Goal: Task Accomplishment & Management: Manage account settings

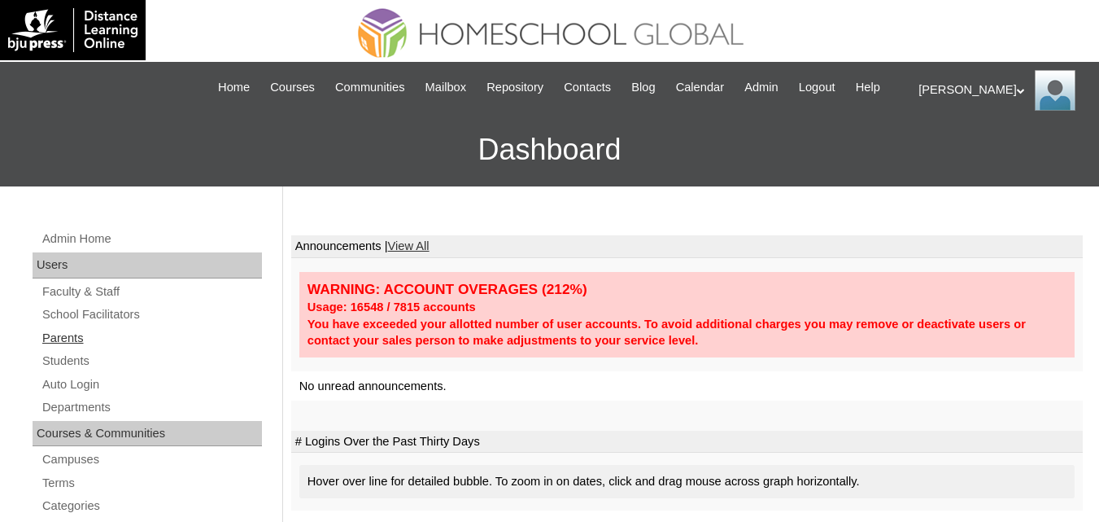
click at [61, 348] on link "Parents" at bounding box center [151, 338] width 221 height 20
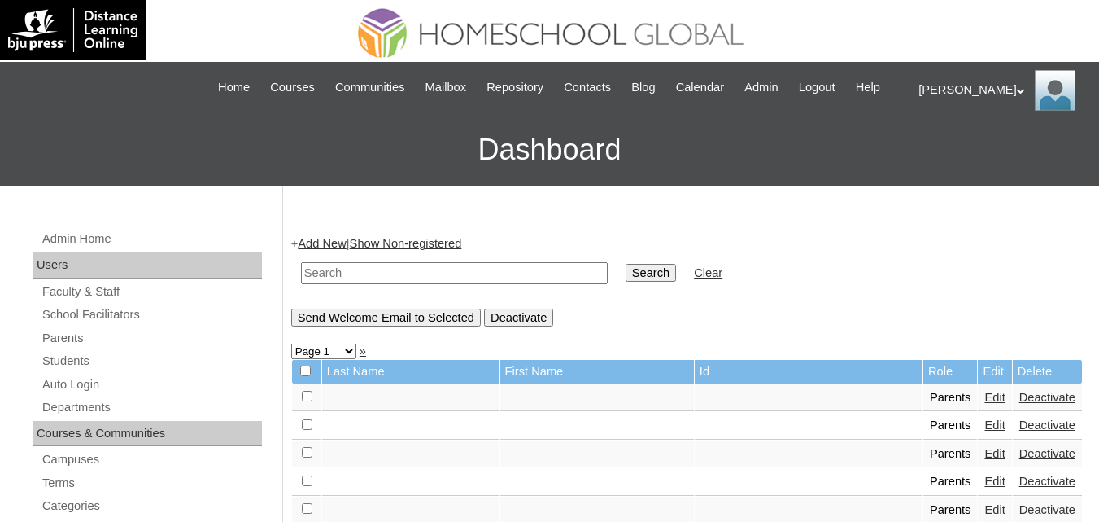
click at [446, 284] on input "text" at bounding box center [454, 273] width 307 height 22
paste input "MHP0197-TECHPH2024"
type input "MHP0197-TECHPH2024"
click at [626, 282] on input "Search" at bounding box center [651, 273] width 50 height 18
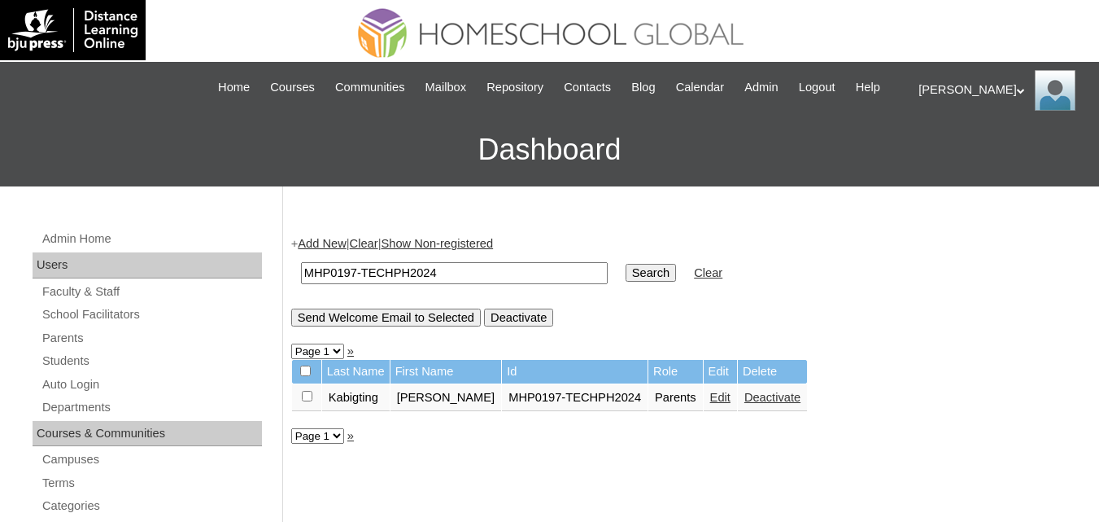
click at [710, 404] on link "Edit" at bounding box center [720, 397] width 20 height 13
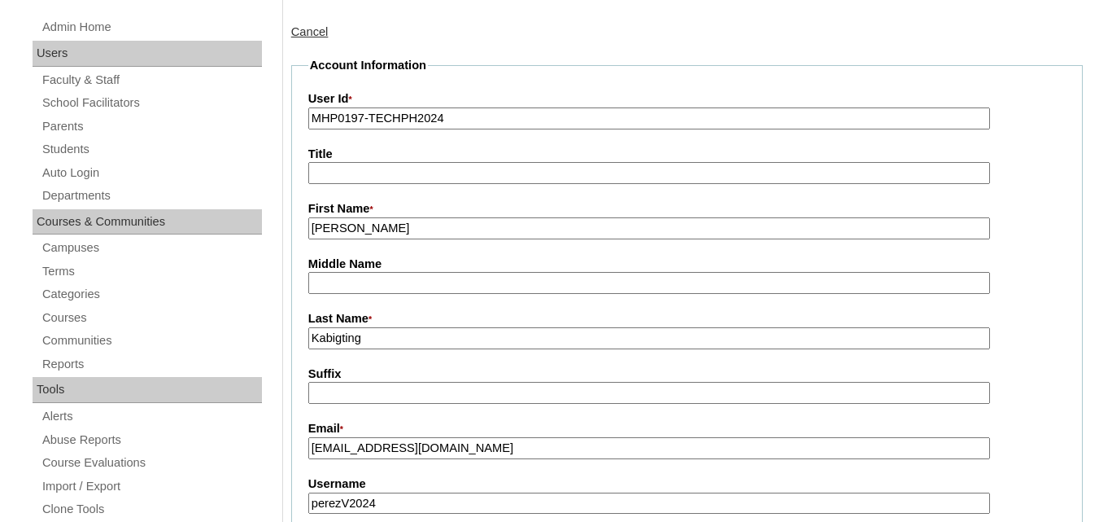
scroll to position [325, 0]
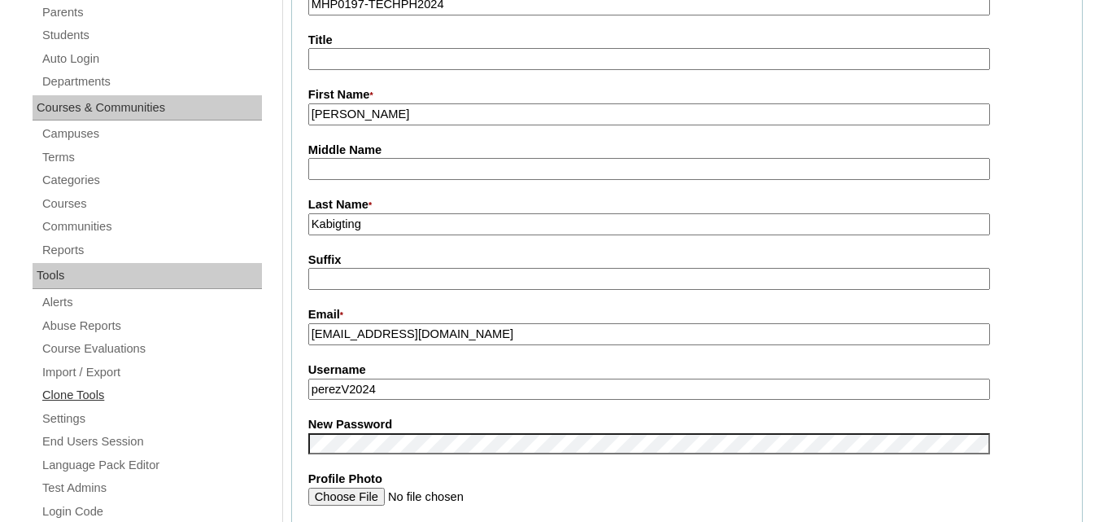
drag, startPoint x: 401, startPoint y: 401, endPoint x: 211, endPoint y: 415, distance: 190.9
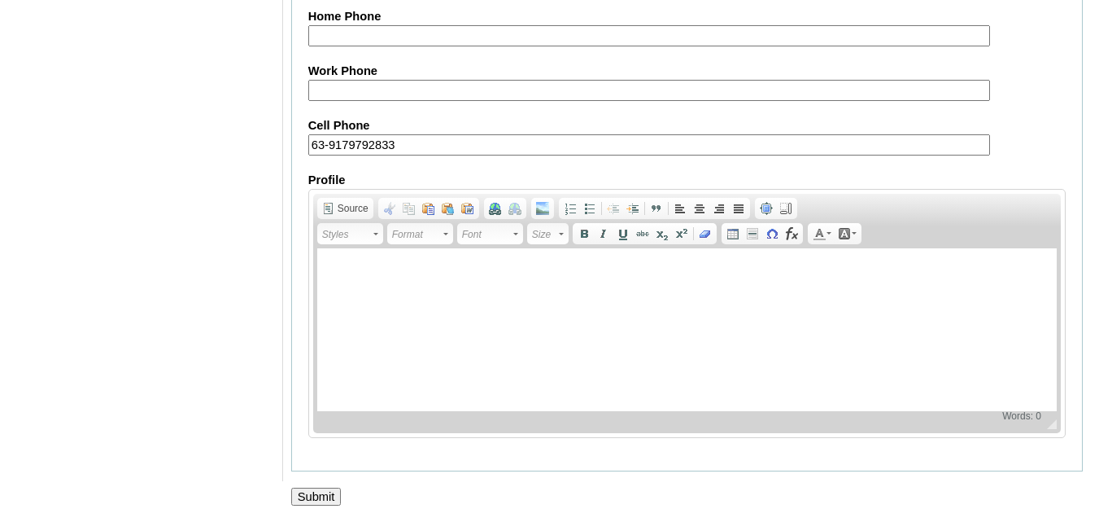
scroll to position [1636, 0]
click at [325, 496] on input "Submit" at bounding box center [316, 496] width 50 height 18
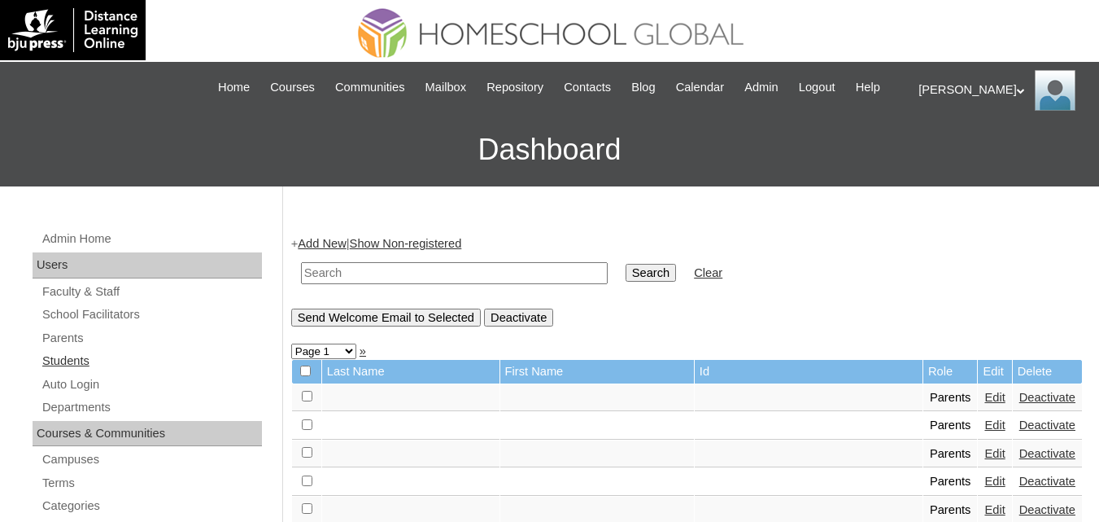
click at [73, 371] on link "Students" at bounding box center [151, 361] width 221 height 20
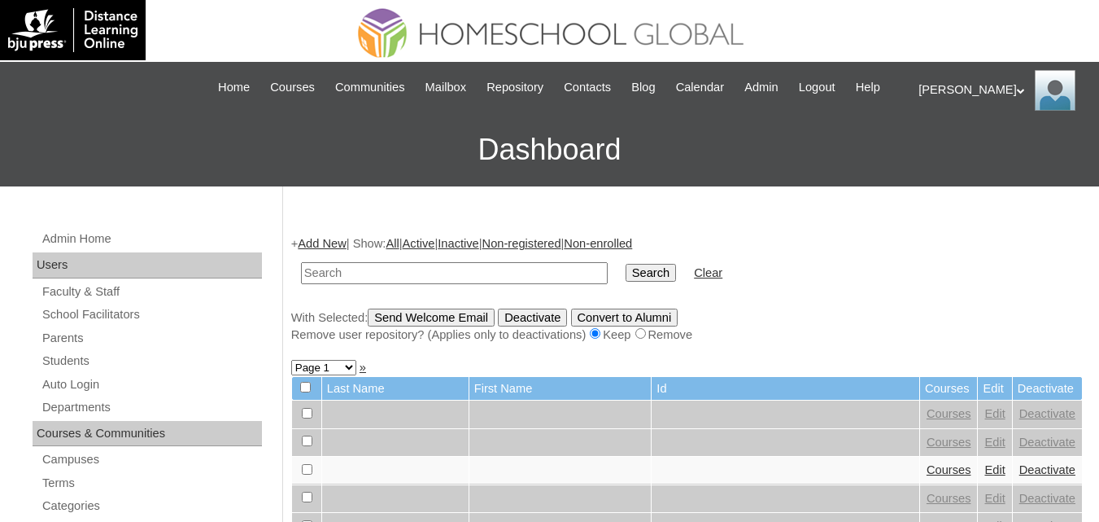
click at [424, 284] on input "text" at bounding box center [454, 273] width 307 height 22
type input "MHS0231-TECHPH2024"
click at [626, 282] on input "Search" at bounding box center [651, 273] width 50 height 18
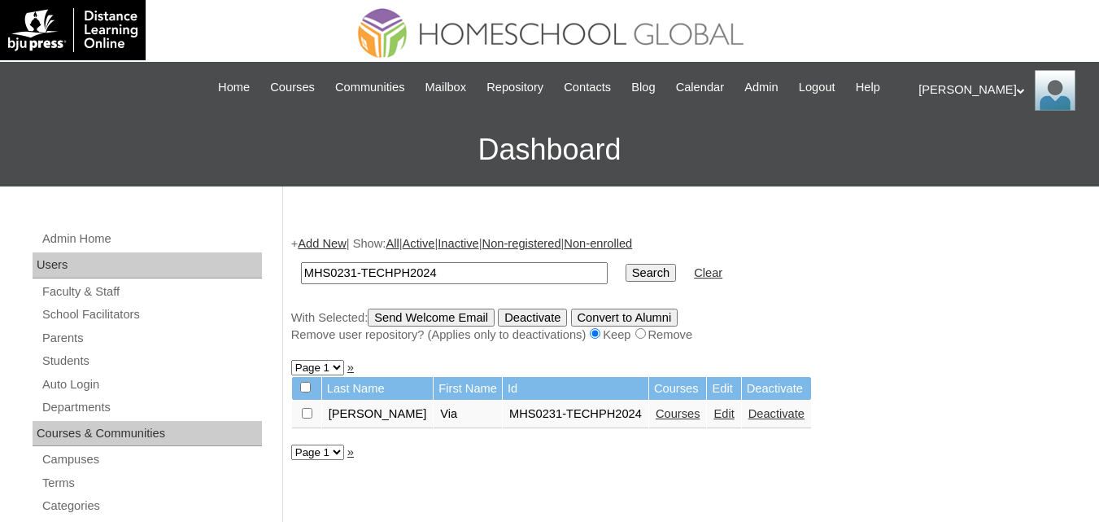
click at [714, 420] on link "Edit" at bounding box center [724, 413] width 20 height 13
